Goal: Task Accomplishment & Management: Use online tool/utility

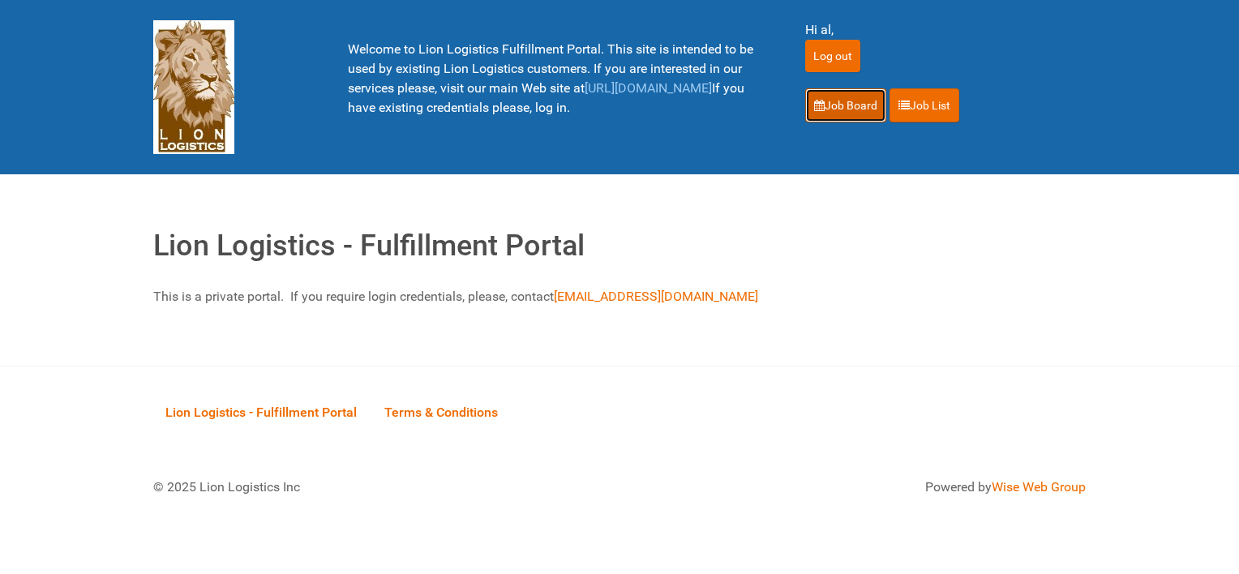
click at [846, 99] on link "Job Board" at bounding box center [845, 105] width 81 height 34
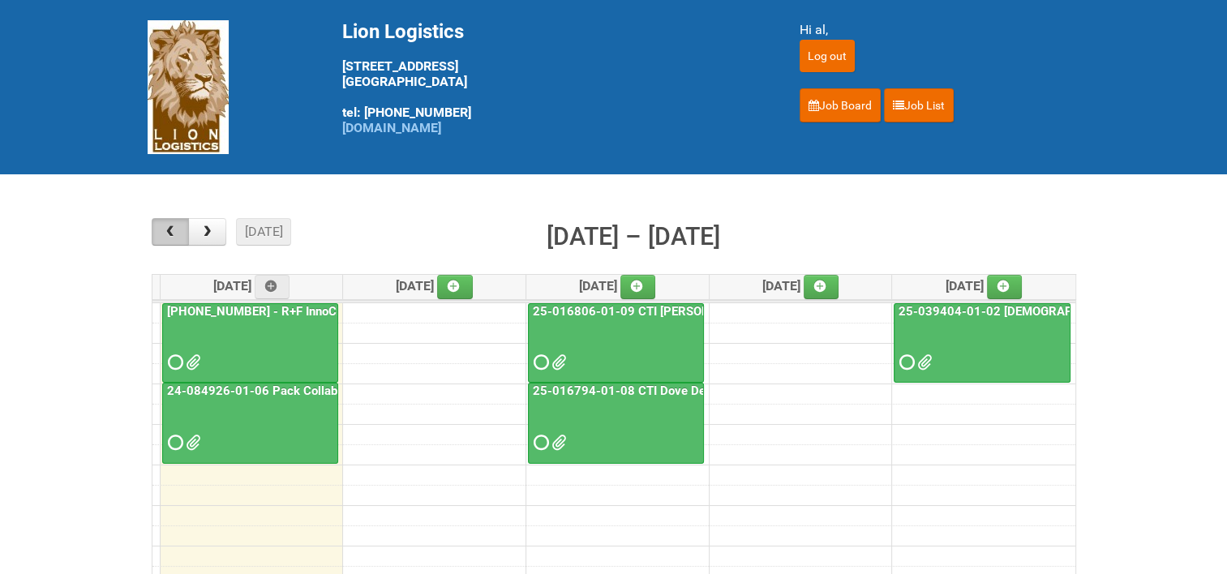
click at [172, 228] on span "button" at bounding box center [169, 231] width 15 height 13
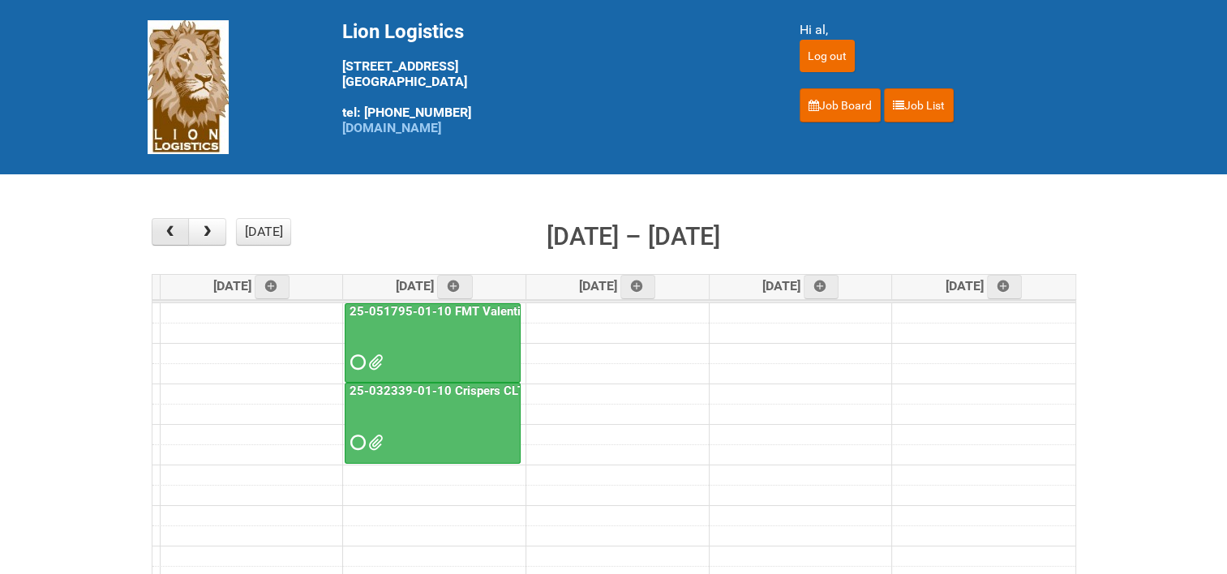
click at [172, 228] on span "button" at bounding box center [169, 231] width 15 height 13
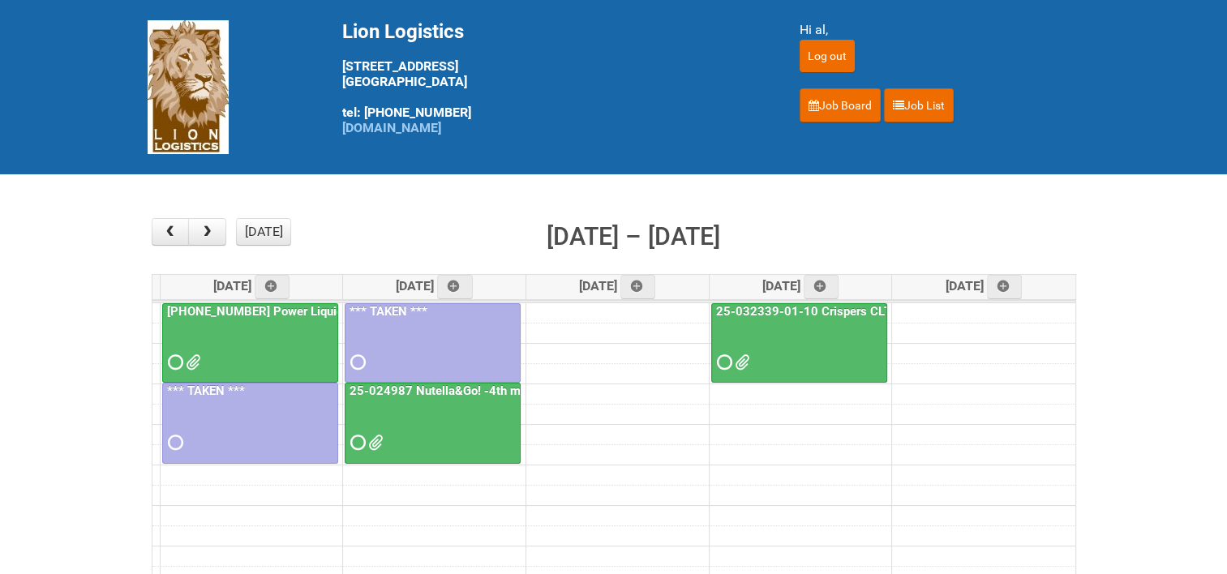
click at [766, 310] on link "25-032339-01-10 Crispers CLT + Online CPT" at bounding box center [840, 311] width 255 height 15
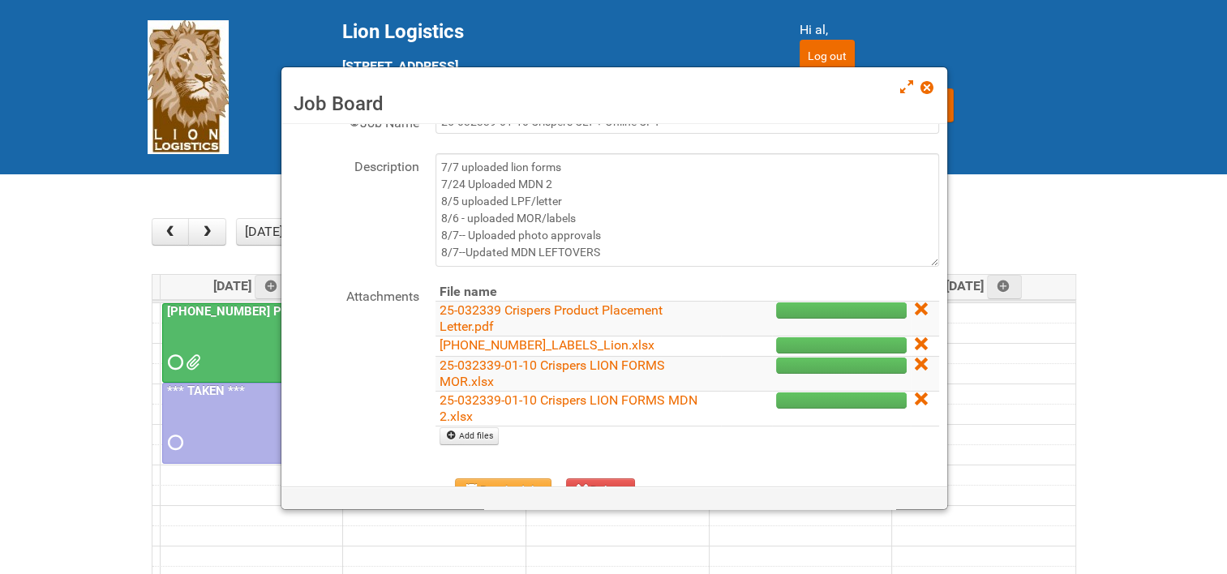
scroll to position [81, 0]
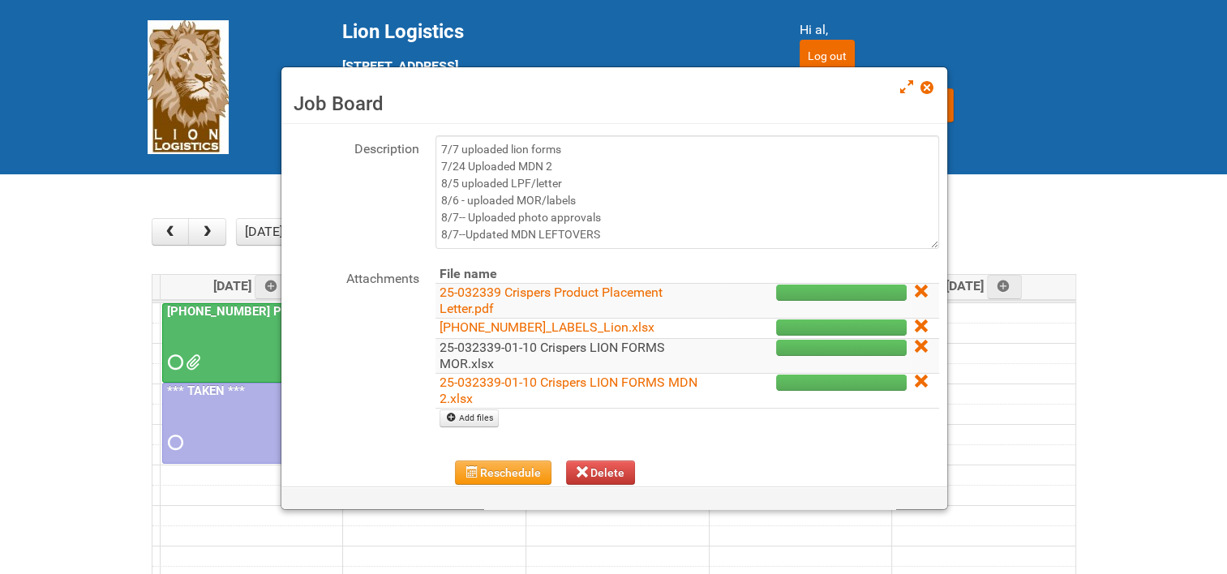
click at [558, 347] on link "25-032339-01-10 Crispers LION FORMS MOR.xlsx" at bounding box center [551, 356] width 225 height 32
click at [932, 88] on span at bounding box center [925, 87] width 11 height 11
